Goal: Download file/media

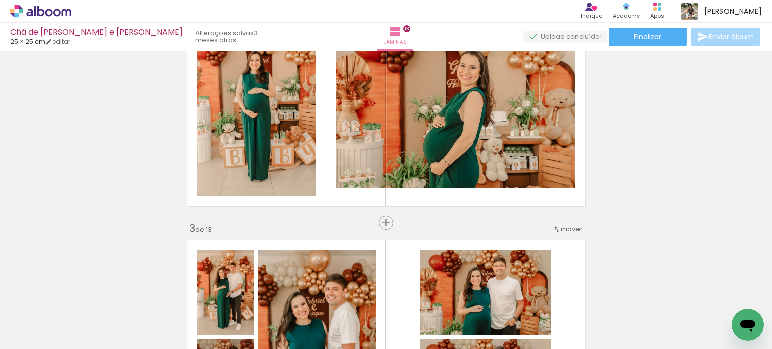
scroll to position [301, 0]
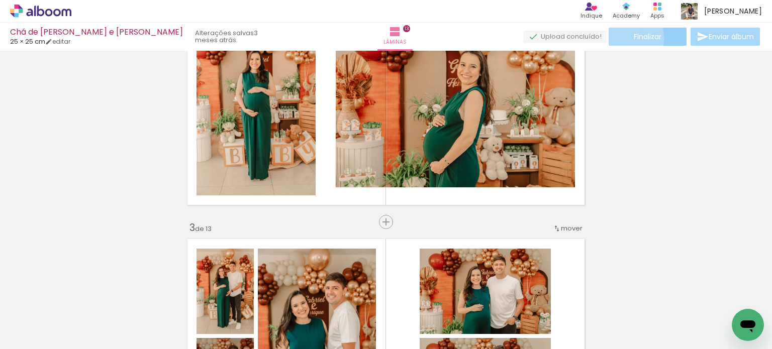
click at [623, 37] on paper-button "Finalizar" at bounding box center [647, 37] width 78 height 18
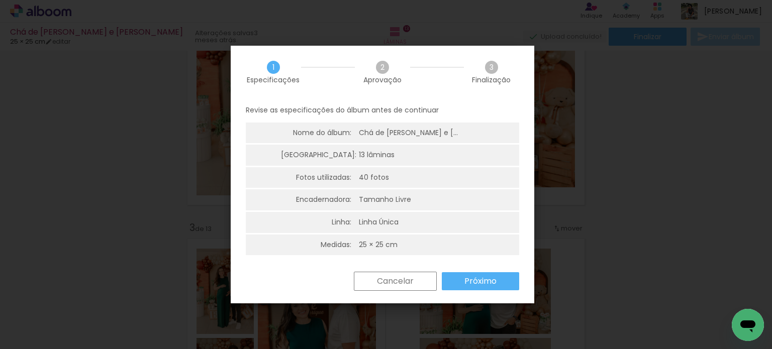
click at [461, 277] on paper-button "Próximo" at bounding box center [480, 281] width 77 height 18
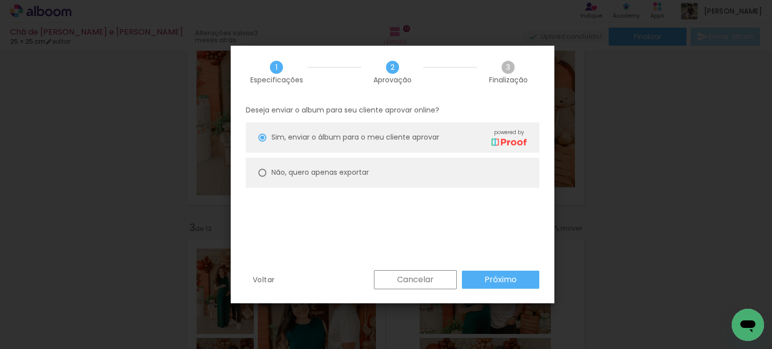
click at [258, 171] on div at bounding box center [262, 173] width 8 height 8
type paper-radio-button "on"
click at [0, 0] on slot "Próximo" at bounding box center [0, 0] width 0 height 0
type input "Alta, 300 DPI"
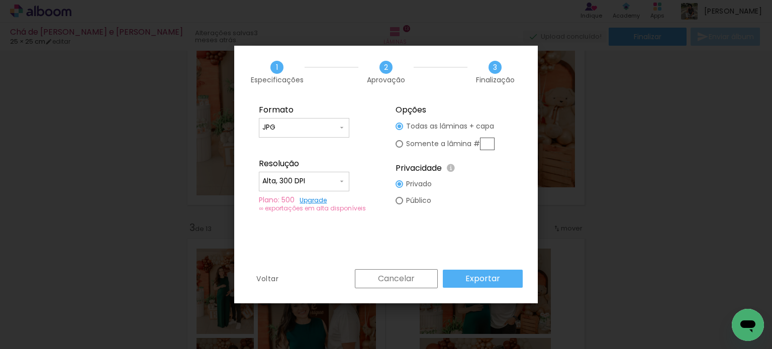
click at [315, 178] on input "Alta, 300 DPI" at bounding box center [299, 181] width 75 height 10
click at [385, 229] on div "Formato JPG PDF Resolução Alta, 300 DPI Baixa Plano: 500 Upgrade ∞ exportações …" at bounding box center [385, 183] width 303 height 171
click at [402, 142] on div at bounding box center [399, 144] width 8 height 8
type paper-radio-button "on"
click at [465, 277] on paper-button "Exportar" at bounding box center [483, 279] width 80 height 18
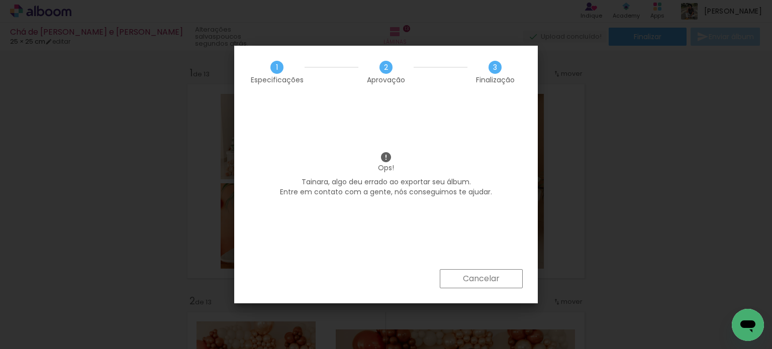
scroll to position [301, 0]
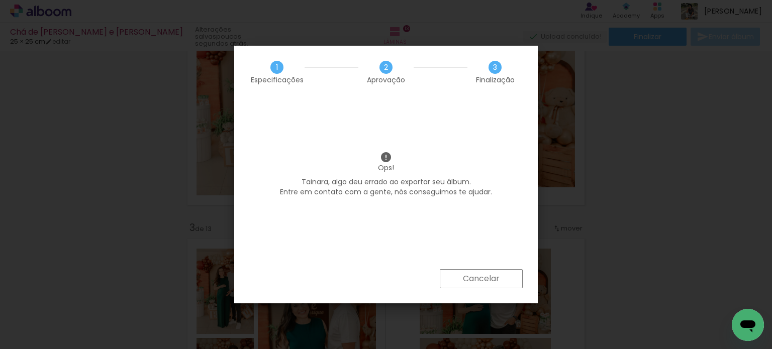
click at [0, 0] on slot "Cancelar" at bounding box center [0, 0] width 0 height 0
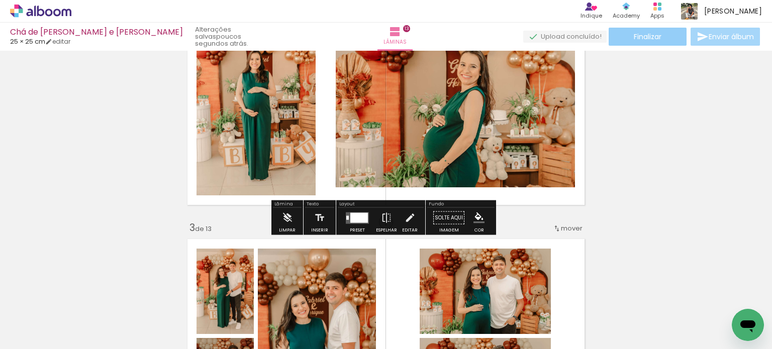
click at [648, 42] on paper-button "Finalizar" at bounding box center [647, 37] width 78 height 18
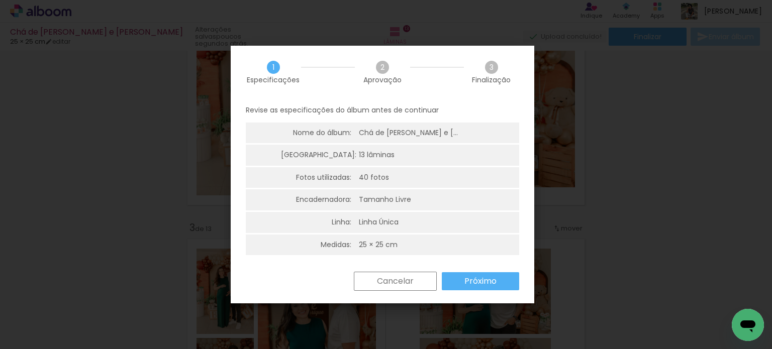
click at [0, 0] on slot "Próximo" at bounding box center [0, 0] width 0 height 0
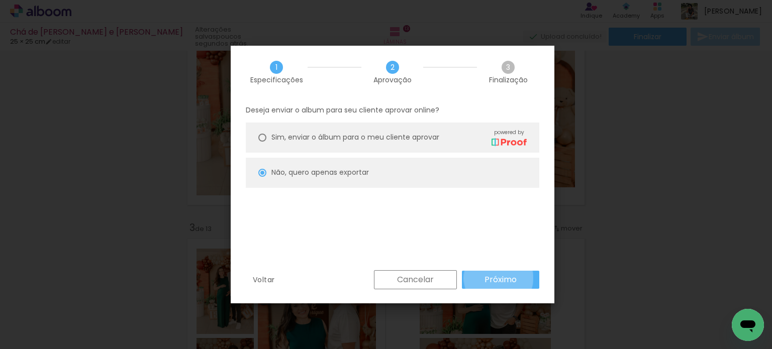
click at [0, 0] on slot "Próximo" at bounding box center [0, 0] width 0 height 0
type input "Alta, 300 DPI"
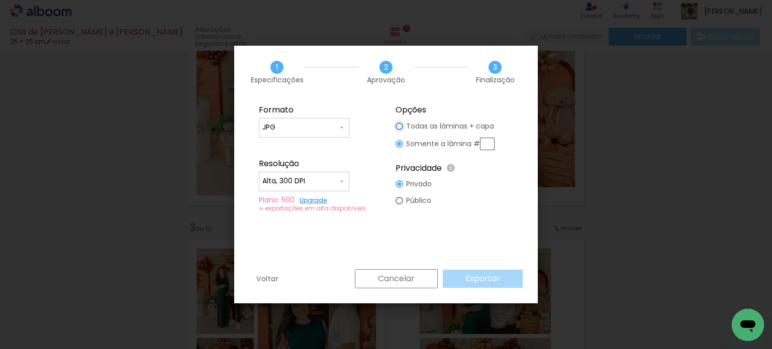
click at [399, 123] on div at bounding box center [399, 127] width 8 height 8
type paper-radio-button "on"
click at [0, 0] on slot "Exportar" at bounding box center [0, 0] width 0 height 0
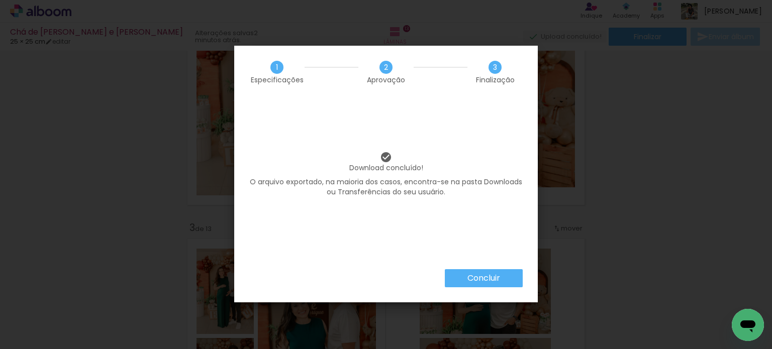
click at [0, 0] on slot "Concluir" at bounding box center [0, 0] width 0 height 0
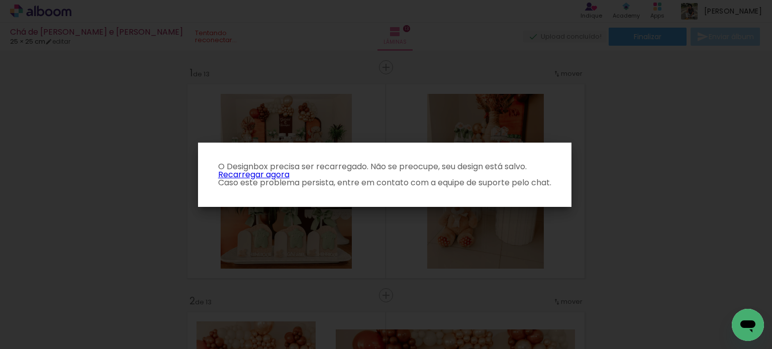
scroll to position [301, 0]
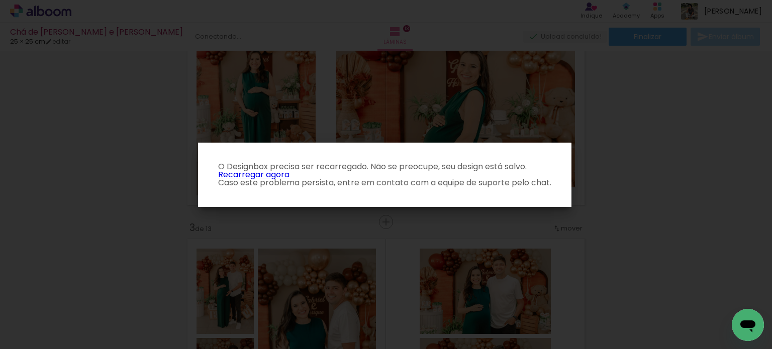
click at [649, 116] on iron-overlay-backdrop at bounding box center [386, 174] width 772 height 349
